Goal: Information Seeking & Learning: Find specific fact

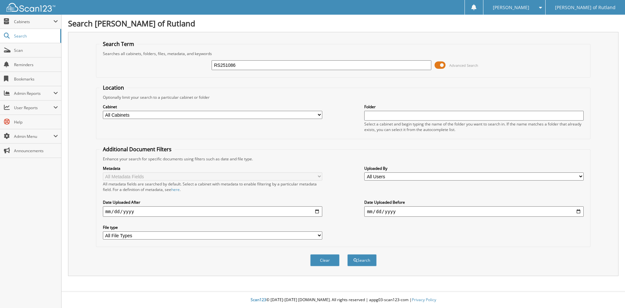
type input "RS251086"
click at [348, 254] on button "Search" at bounding box center [362, 260] width 29 height 12
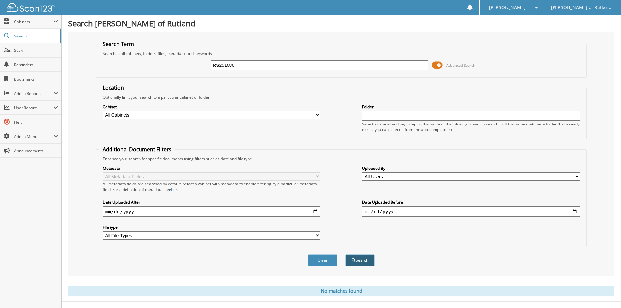
click at [358, 260] on button "Search" at bounding box center [359, 260] width 29 height 12
click at [26, 7] on img at bounding box center [31, 7] width 49 height 9
